Goal: Task Accomplishment & Management: Complete application form

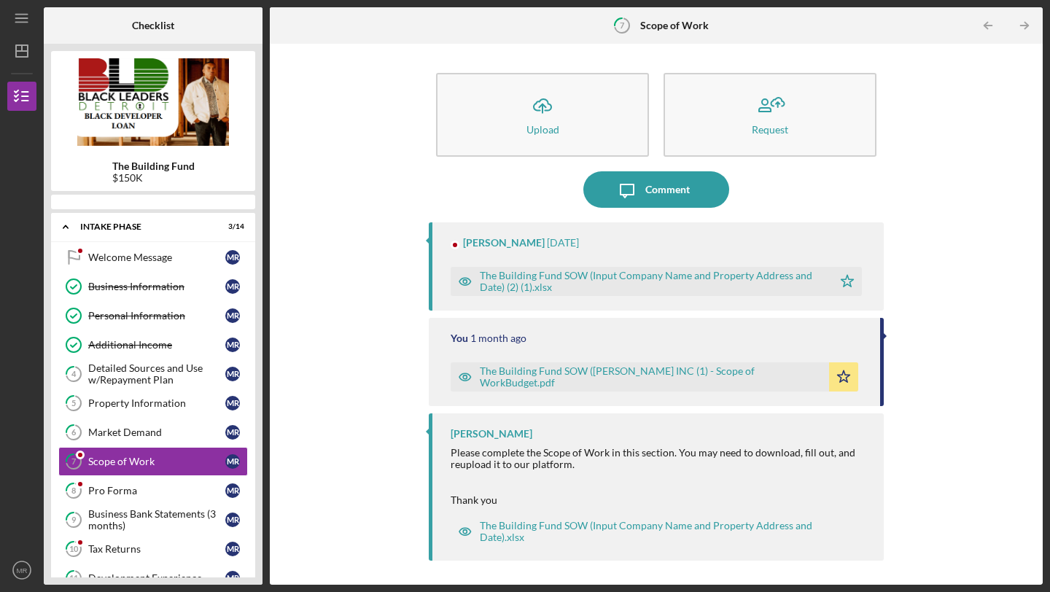
scroll to position [66, 0]
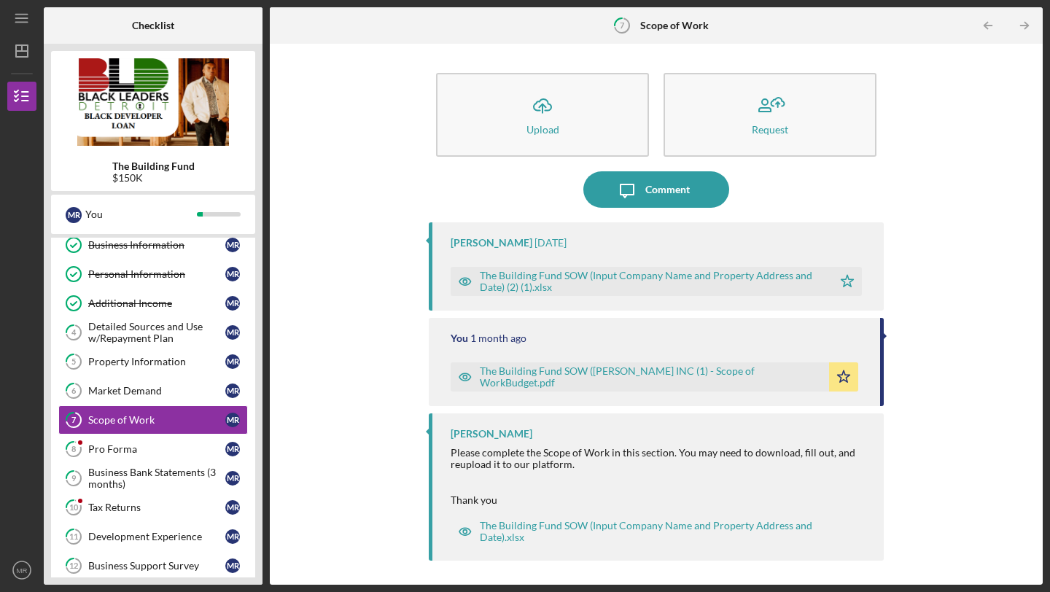
drag, startPoint x: 249, startPoint y: 271, endPoint x: 213, endPoint y: 590, distance: 320.7
click at [213, 590] on div "Icon/Menu 7 Scope of Work Checklist The Building Fund $150K M R You Icon/Expand…" at bounding box center [525, 296] width 1050 height 592
click at [171, 560] on div "Business Support Survey" at bounding box center [156, 566] width 137 height 12
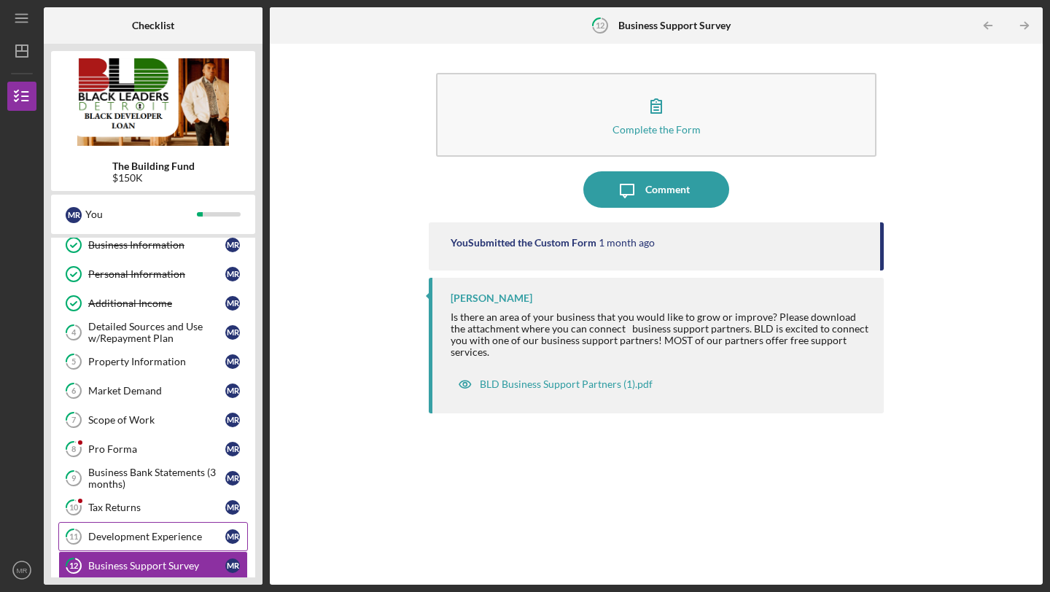
click at [166, 543] on link "11 Development Experience M R" at bounding box center [153, 536] width 190 height 29
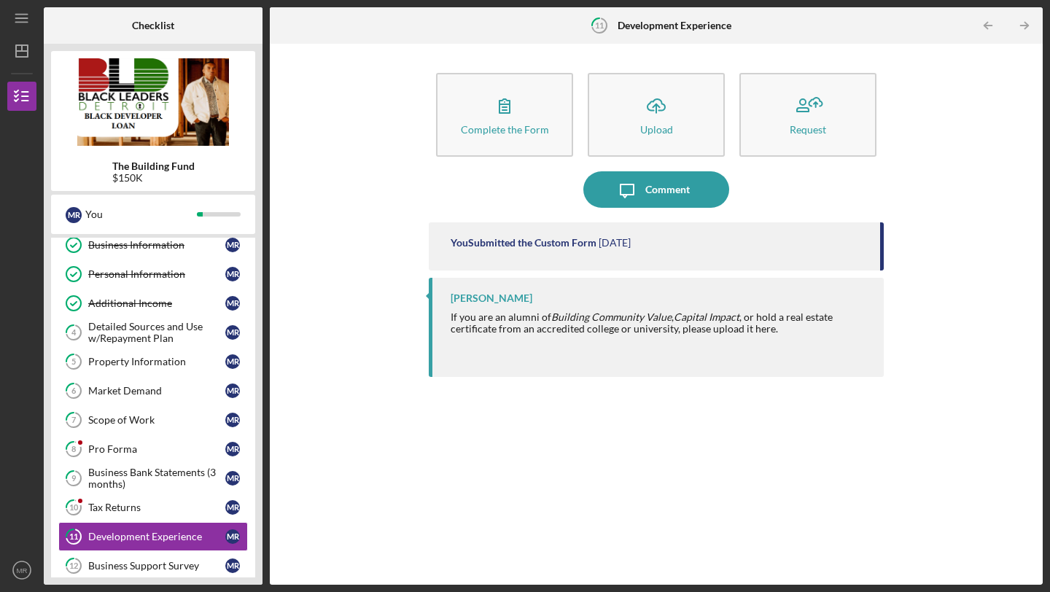
click at [253, 421] on div "Welcome Message Welcome Message M R Business Information Business Information M…" at bounding box center [153, 409] width 204 height 416
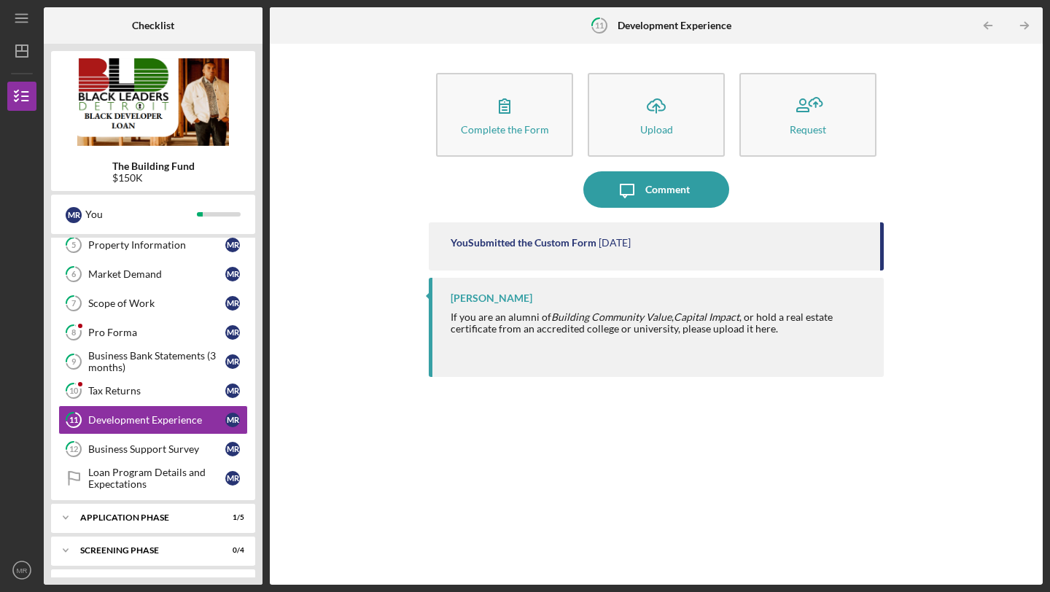
scroll to position [211, 0]
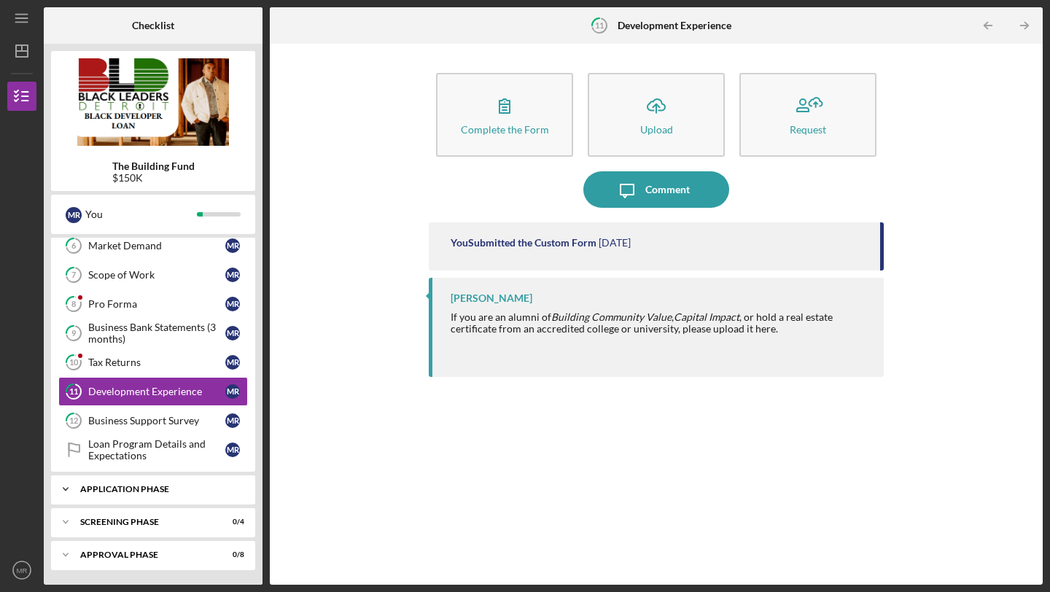
click at [67, 486] on icon "Icon/Expander" at bounding box center [65, 489] width 29 height 29
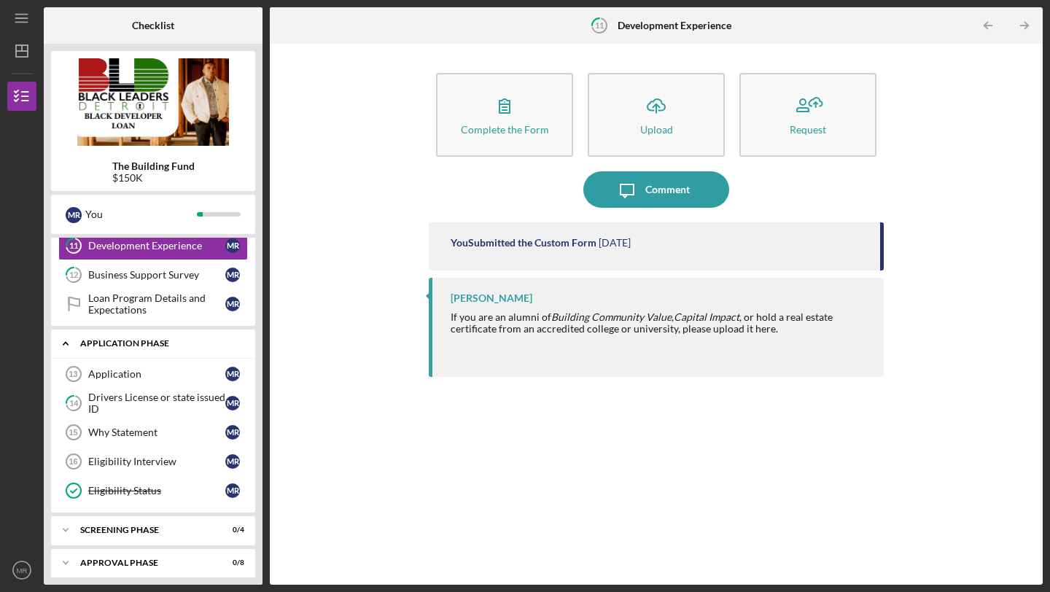
scroll to position [365, 0]
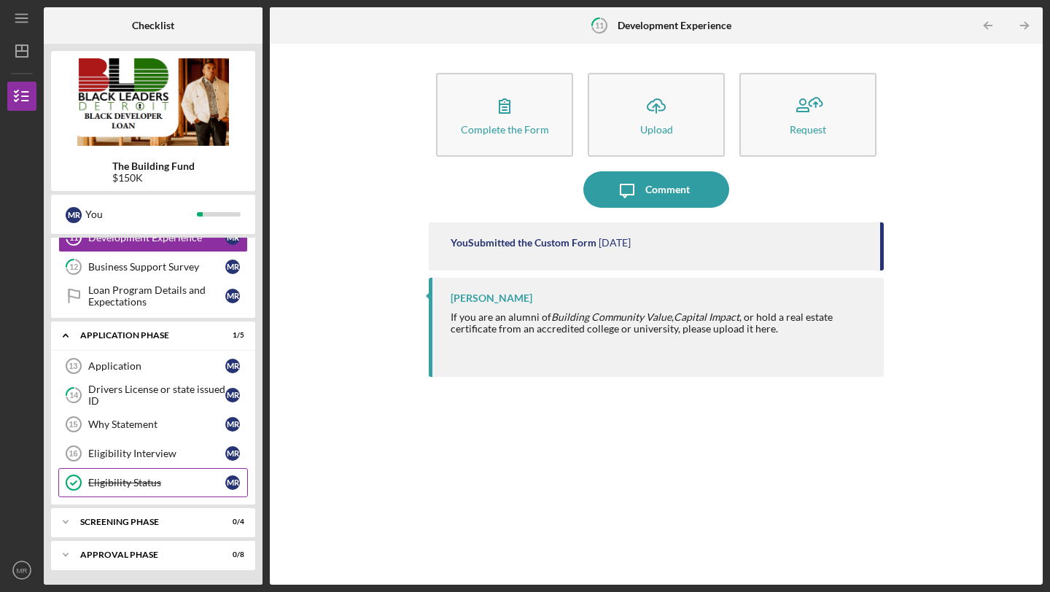
click at [99, 474] on link "Eligibility Status Eligibility Status M R" at bounding box center [153, 482] width 190 height 29
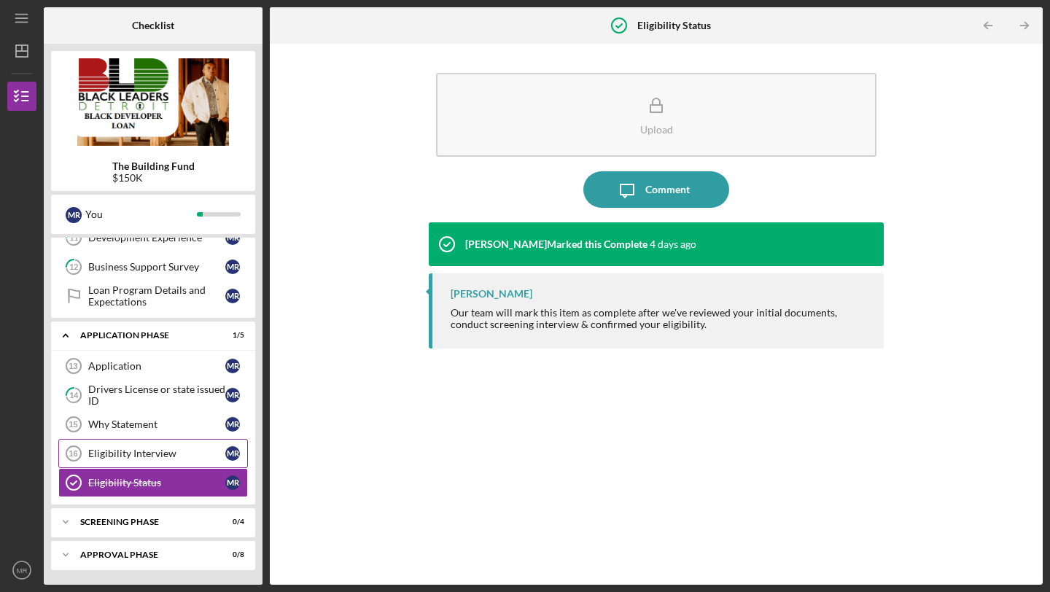
click at [117, 453] on div "Eligibility Interview" at bounding box center [156, 454] width 137 height 12
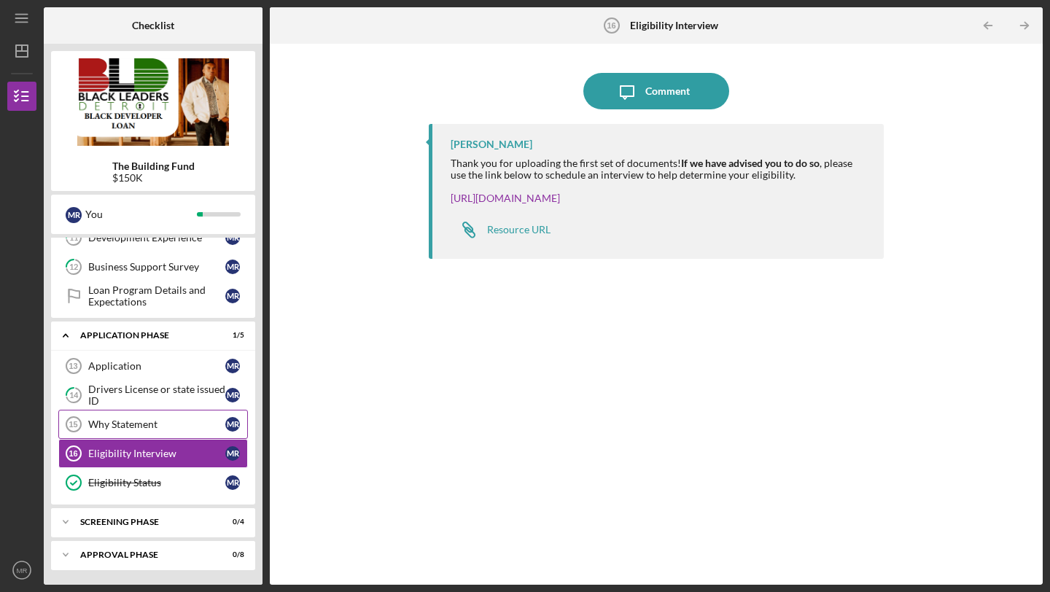
click at [131, 427] on div "Why Statement" at bounding box center [156, 425] width 137 height 12
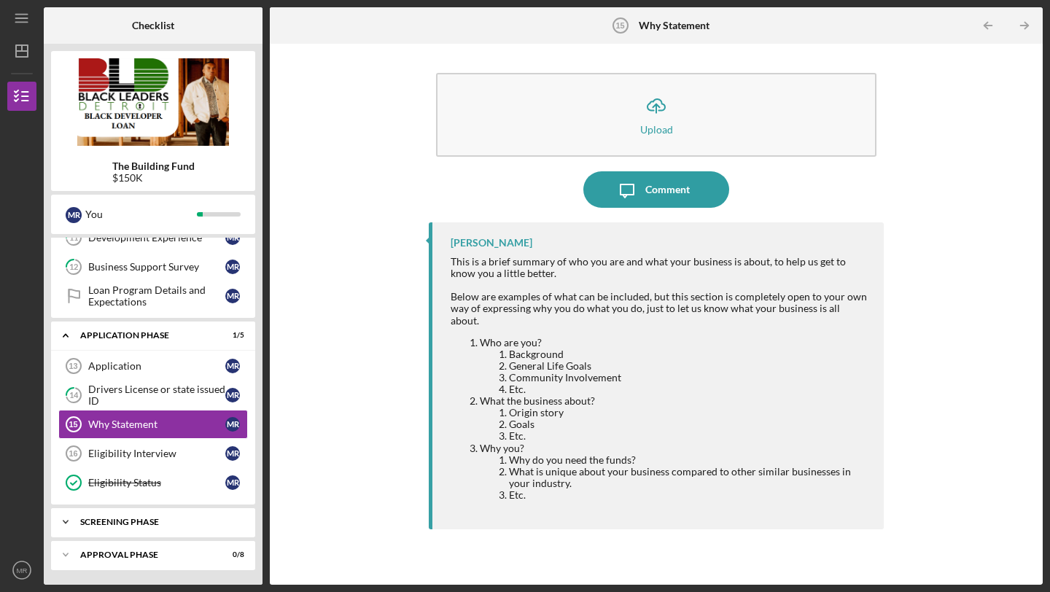
click at [112, 521] on div "Screening Phase" at bounding box center [158, 522] width 157 height 9
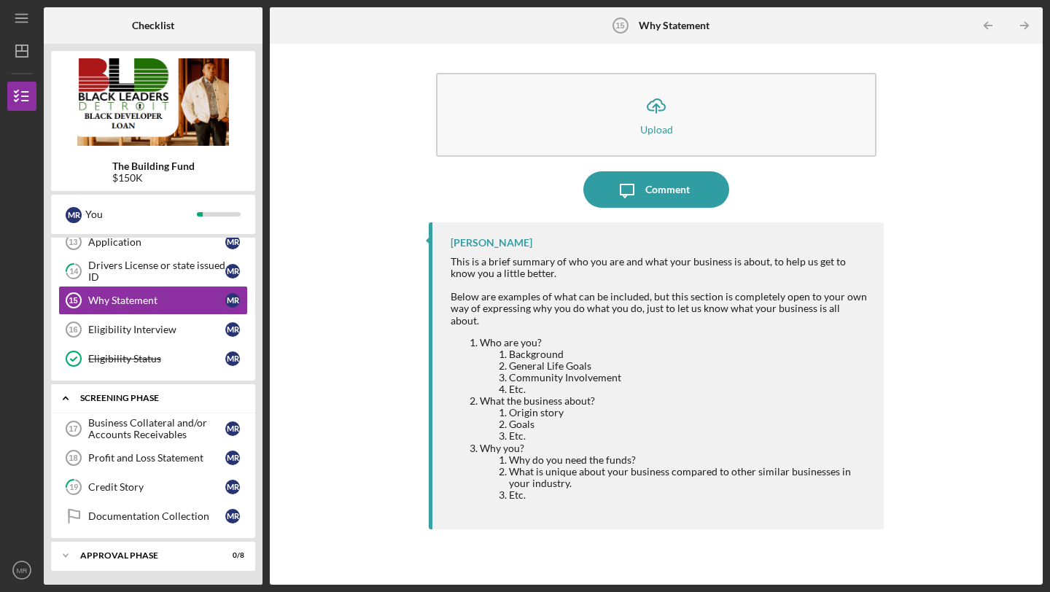
scroll to position [490, 0]
click at [116, 461] on div "Profit and Loss Statement" at bounding box center [156, 457] width 137 height 12
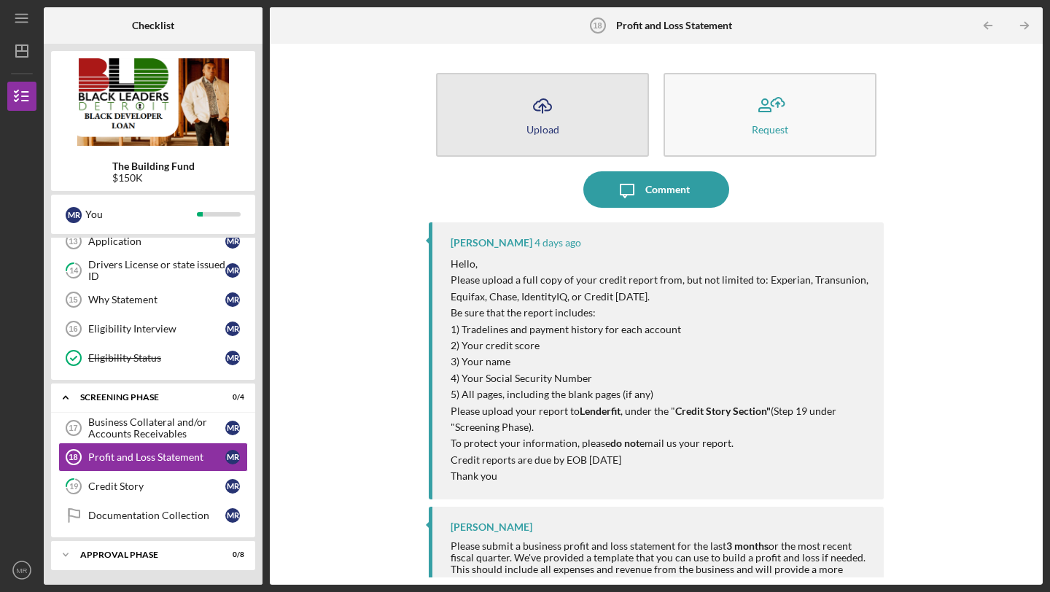
click at [544, 117] on icon "Icon/Upload" at bounding box center [542, 106] width 36 height 36
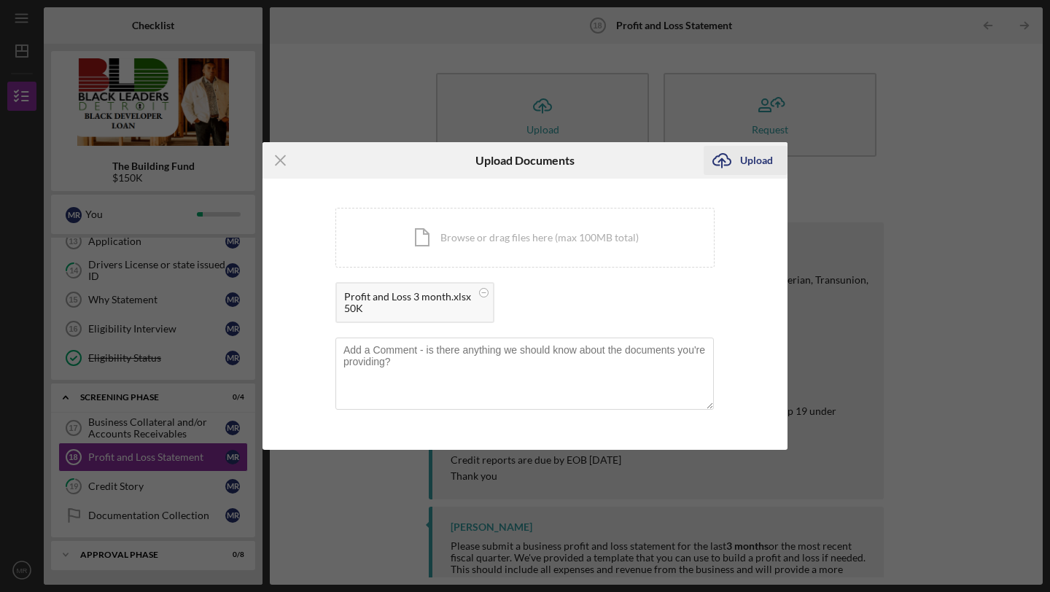
click at [750, 159] on div "Upload" at bounding box center [756, 160] width 33 height 29
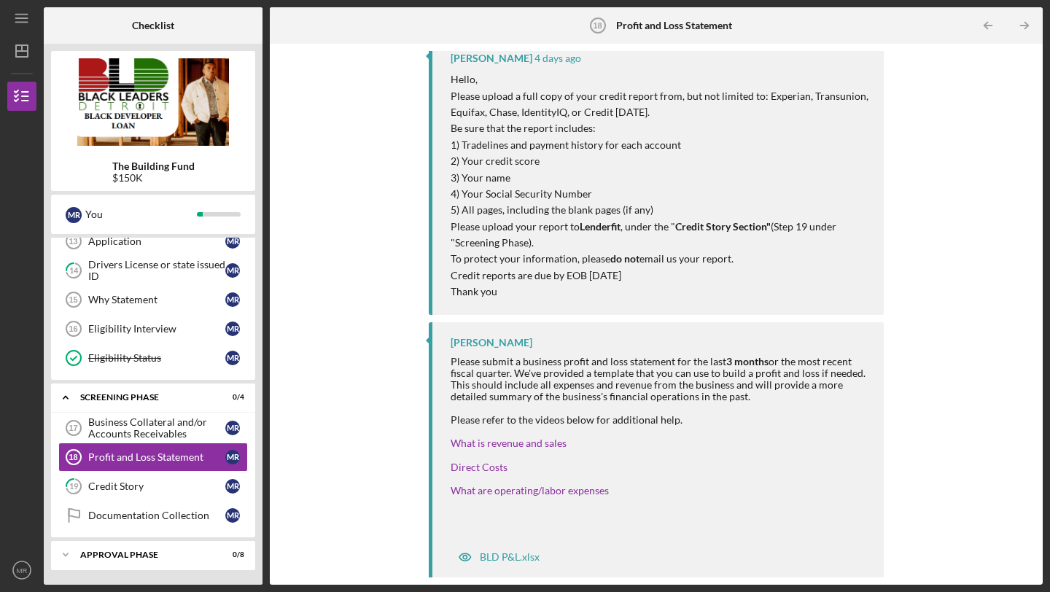
scroll to position [289, 0]
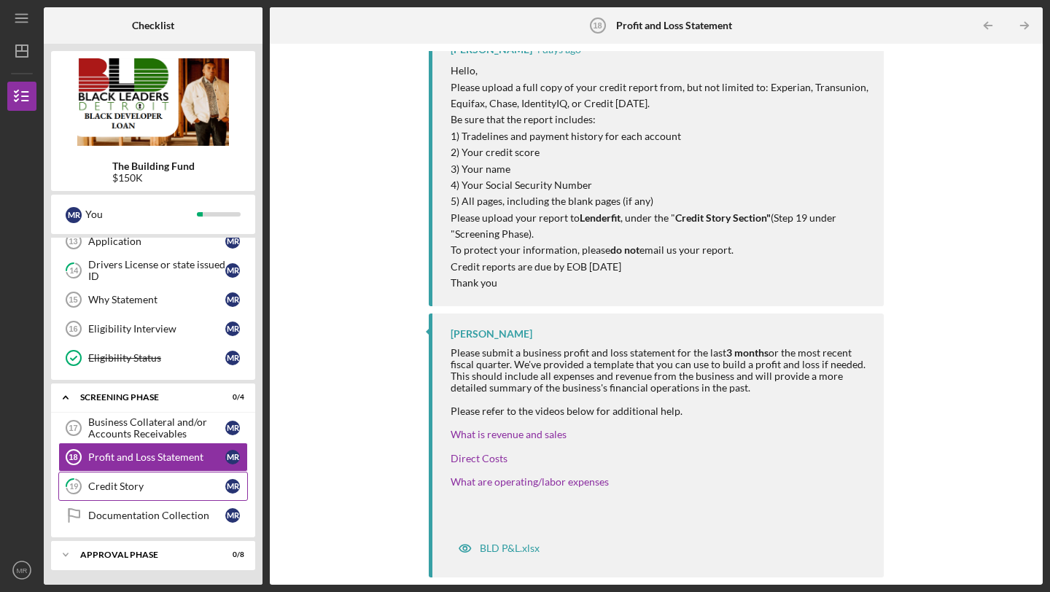
click at [133, 486] on div "Credit Story" at bounding box center [156, 487] width 137 height 12
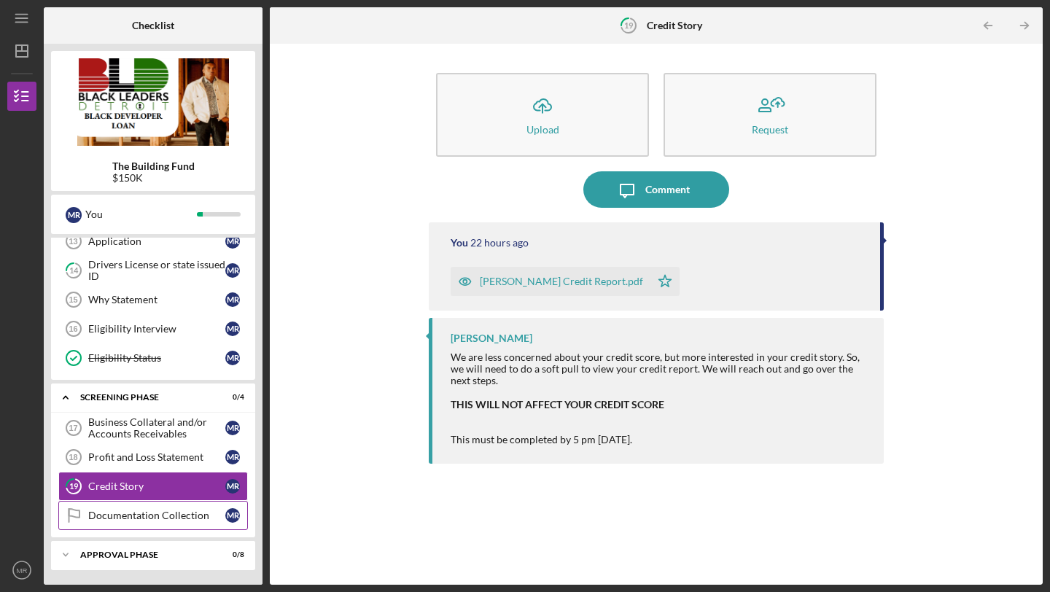
click at [121, 521] on link "Documentation Collection Documentation Collection M R" at bounding box center [153, 515] width 190 height 29
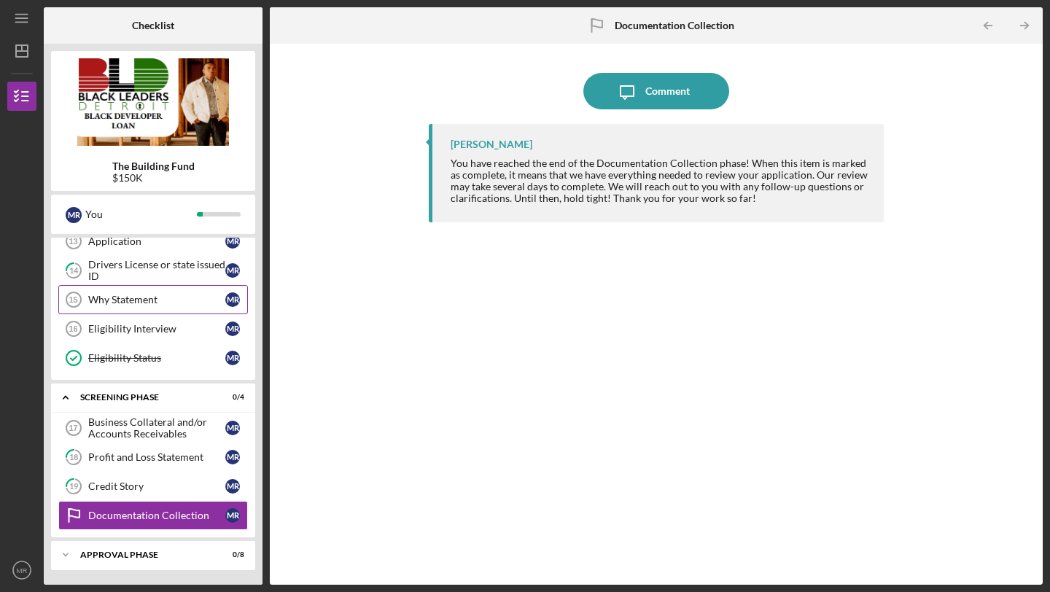
click at [168, 300] on div "Why Statement" at bounding box center [156, 300] width 137 height 12
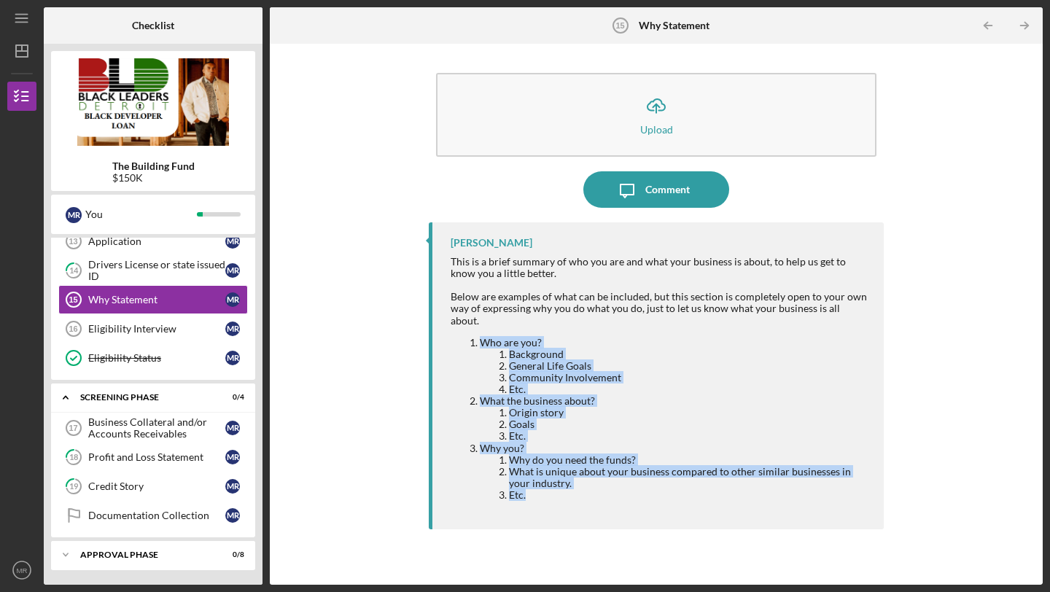
drag, startPoint x: 544, startPoint y: 488, endPoint x: 465, endPoint y: 329, distance: 177.4
click at [465, 337] on ol "Who are you? Background General Life Goals Community Involvement Etc. What the …" at bounding box center [660, 419] width 419 height 164
copy ol "Who are you? Background General Life Goals Community Involvement Etc. What the …"
